Goal: Information Seeking & Learning: Learn about a topic

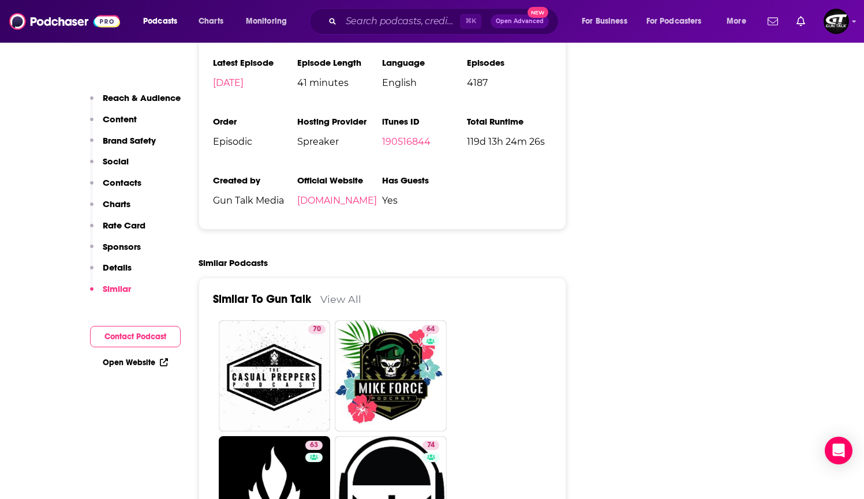
scroll to position [2667, 0]
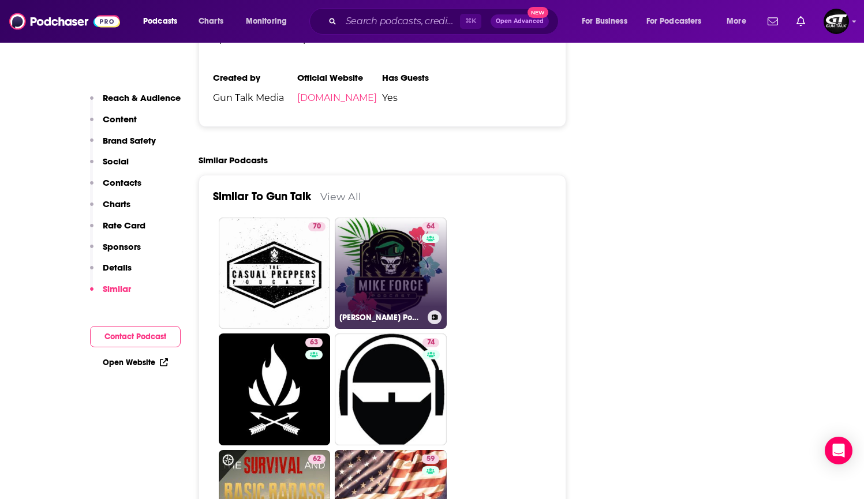
click at [389, 218] on link "64 [PERSON_NAME] Podcast" at bounding box center [391, 274] width 112 height 112
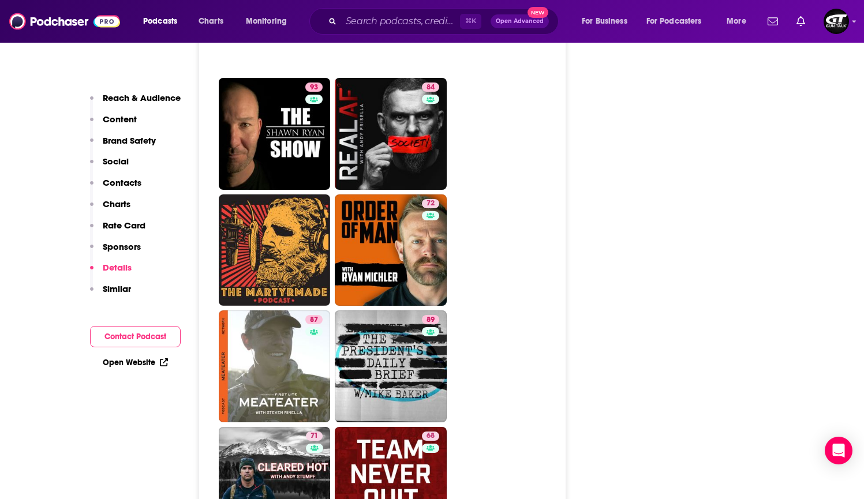
scroll to position [2567, 0]
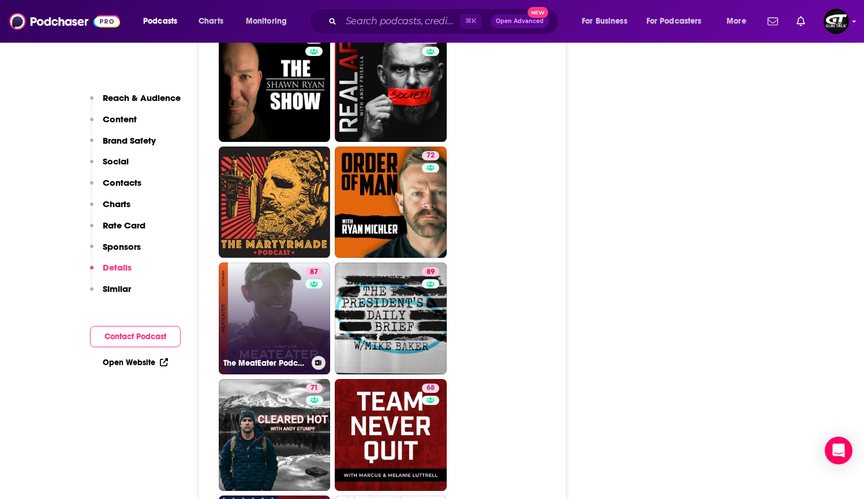
click at [292, 289] on link "87 The MeatEater Podcast" at bounding box center [275, 319] width 112 height 112
type input "[URL][DOMAIN_NAME]"
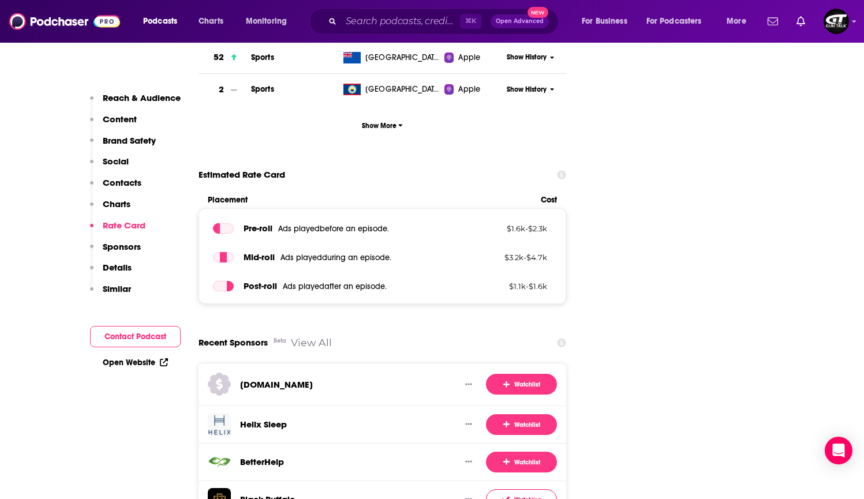
scroll to position [2273, 0]
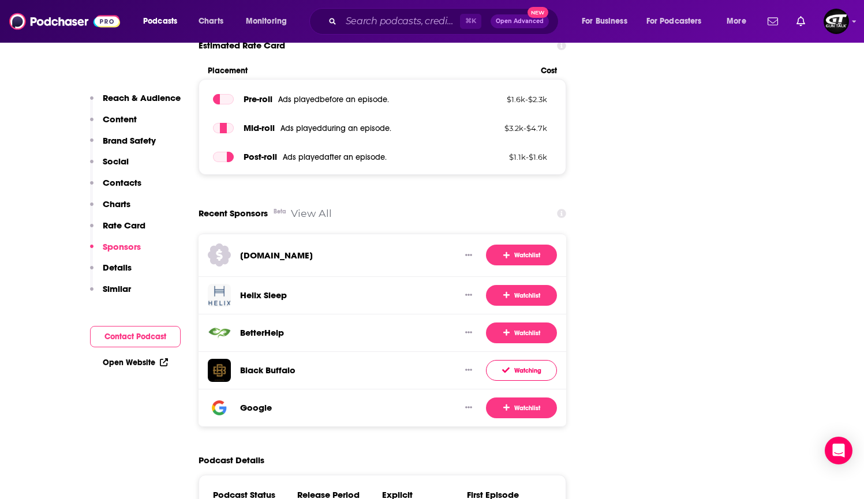
click at [310, 207] on link "View All" at bounding box center [311, 213] width 41 height 12
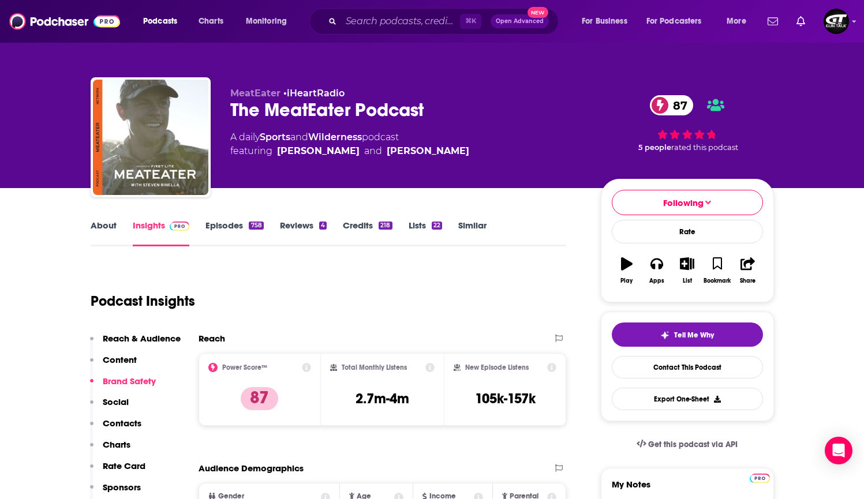
click at [223, 225] on link "Episodes 758" at bounding box center [235, 233] width 58 height 27
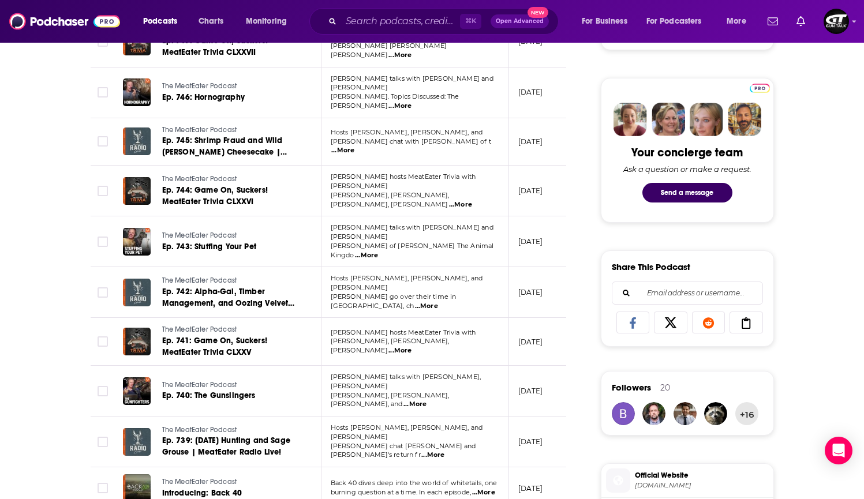
scroll to position [543, 0]
